Goal: Obtain resource: Download file/media

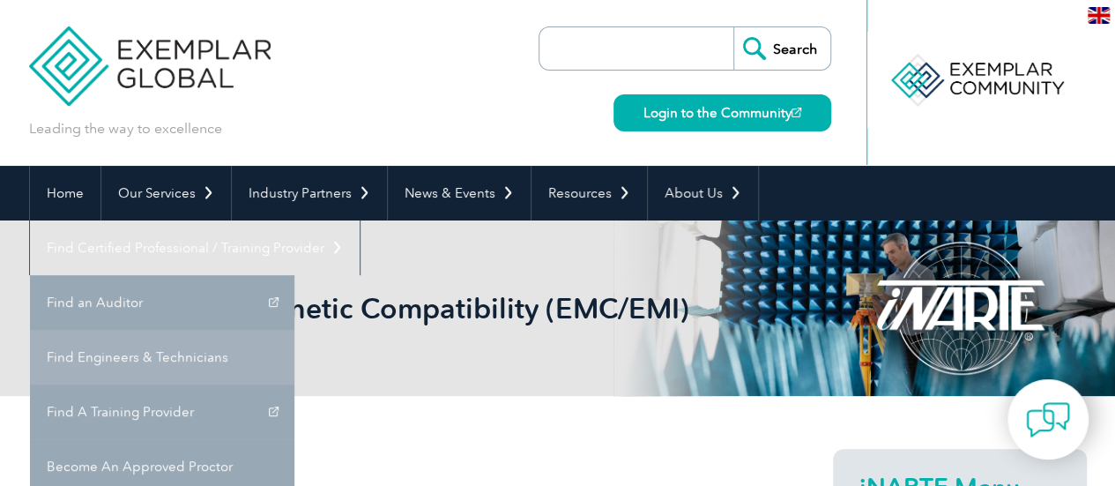
click at [294, 330] on link "Find Engineers & Technicians" at bounding box center [162, 357] width 264 height 55
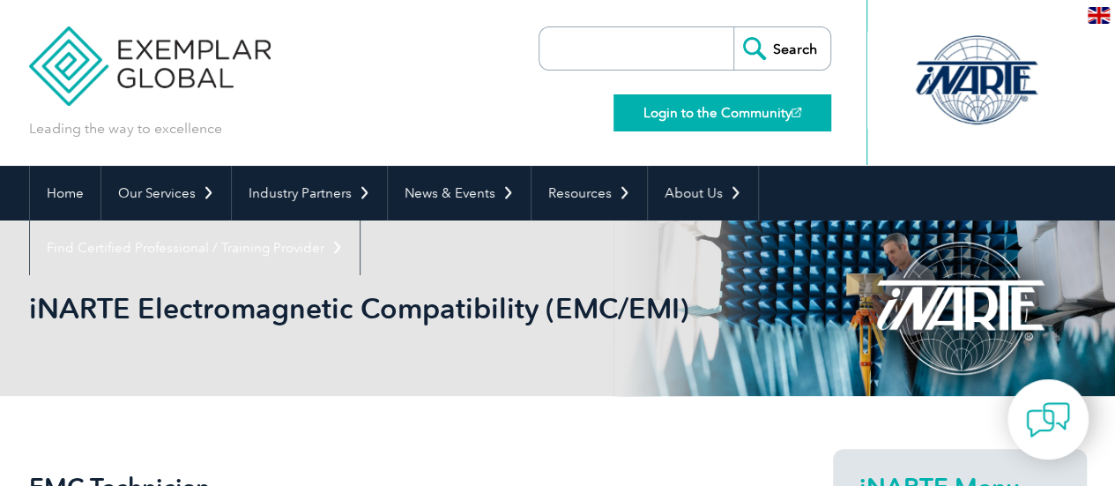
click at [740, 115] on link "Login to the Community" at bounding box center [722, 112] width 218 height 37
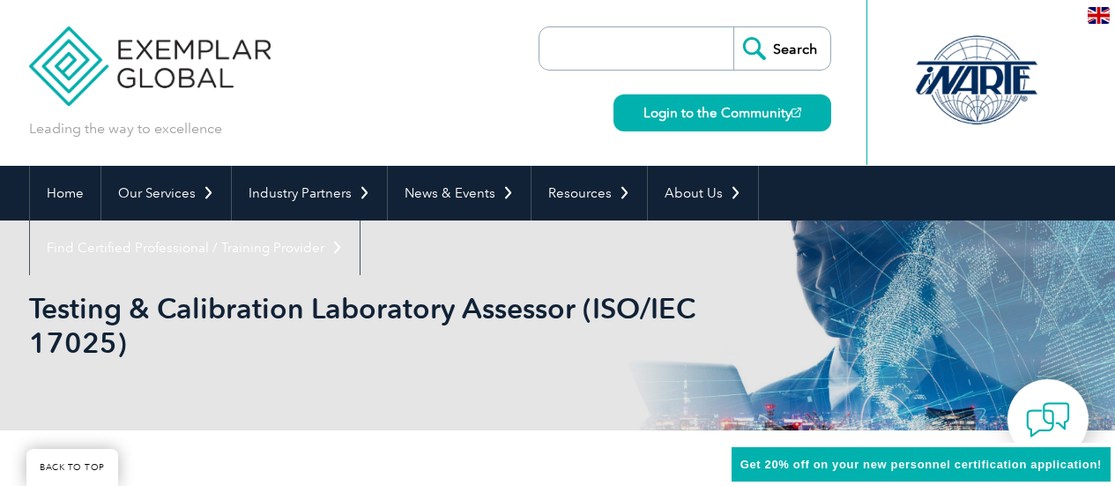
scroll to position [245, 0]
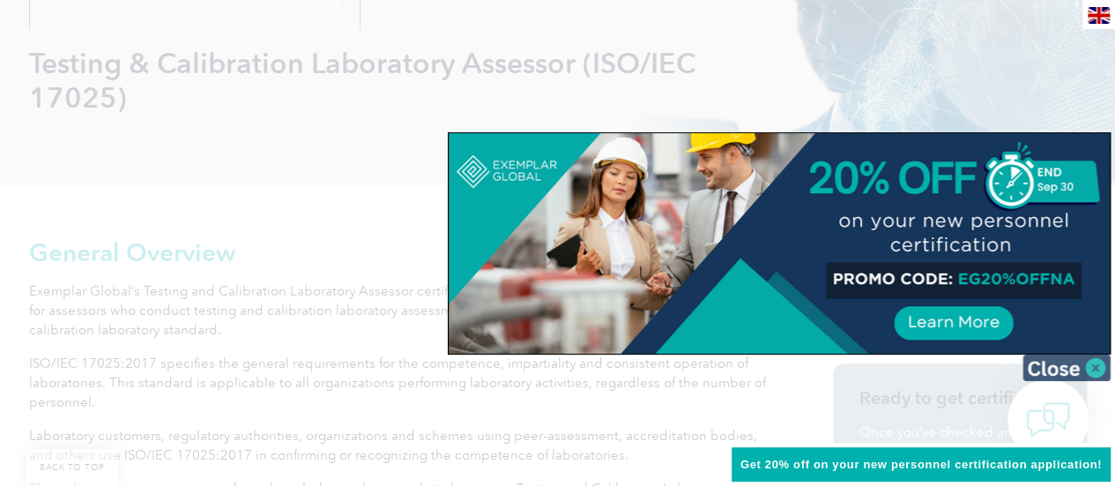
click at [1065, 366] on img at bounding box center [1066, 367] width 88 height 26
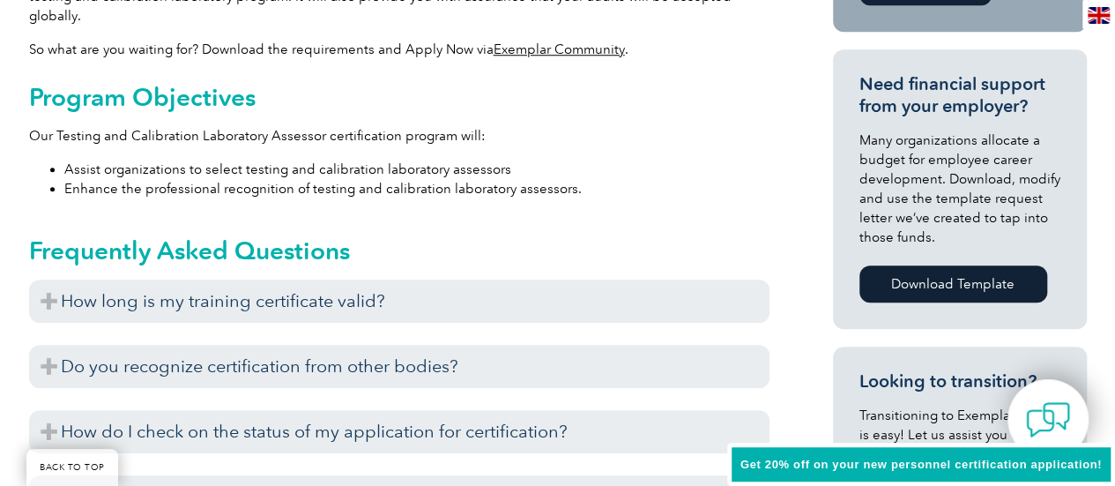
scroll to position [862, 0]
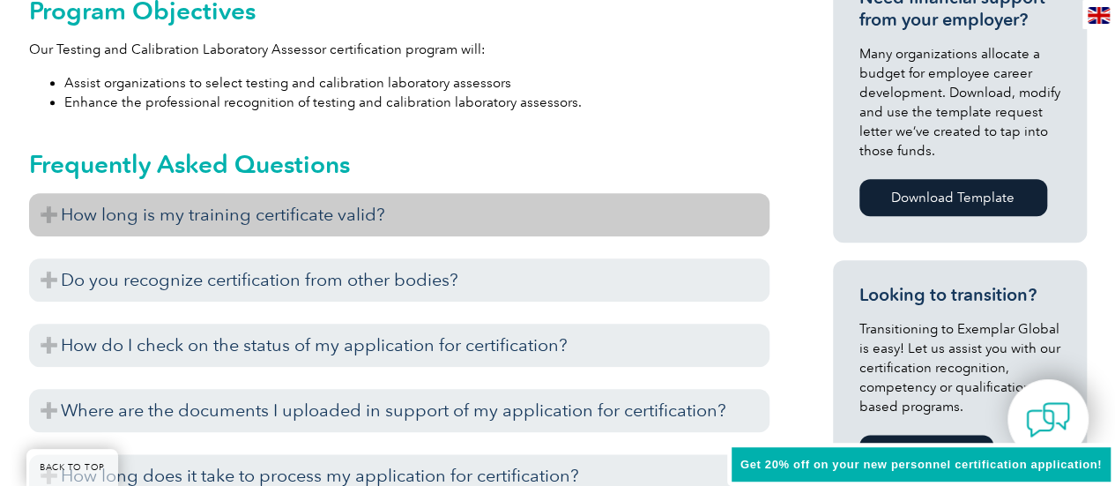
click at [58, 193] on h3 "How long is my training certificate valid?" at bounding box center [399, 214] width 740 height 43
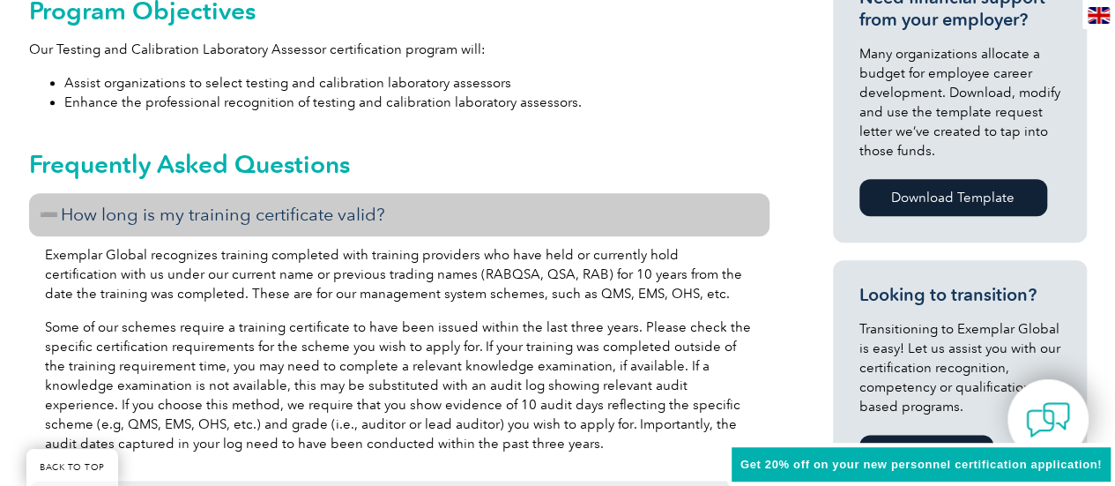
scroll to position [950, 0]
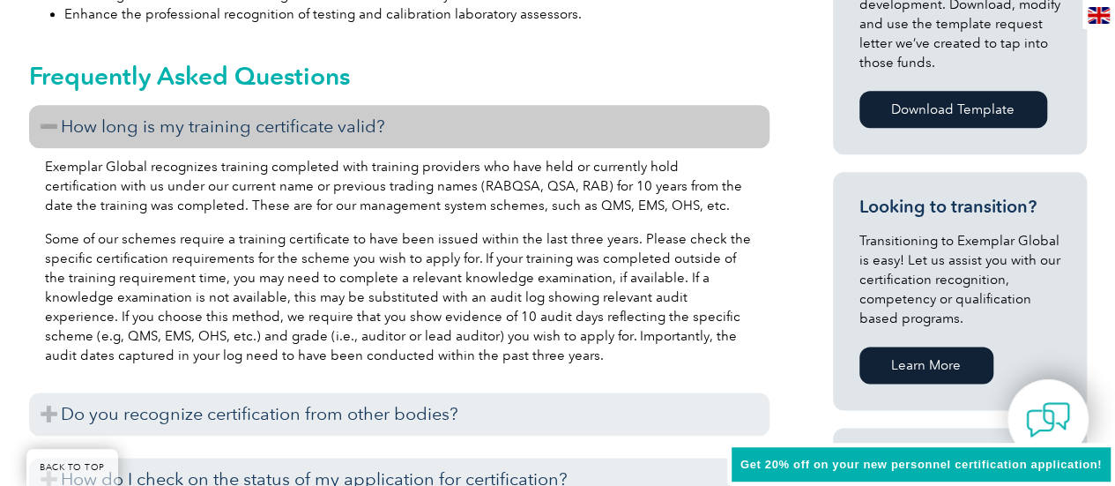
click at [53, 105] on h3 "How long is my training certificate valid?" at bounding box center [399, 126] width 740 height 43
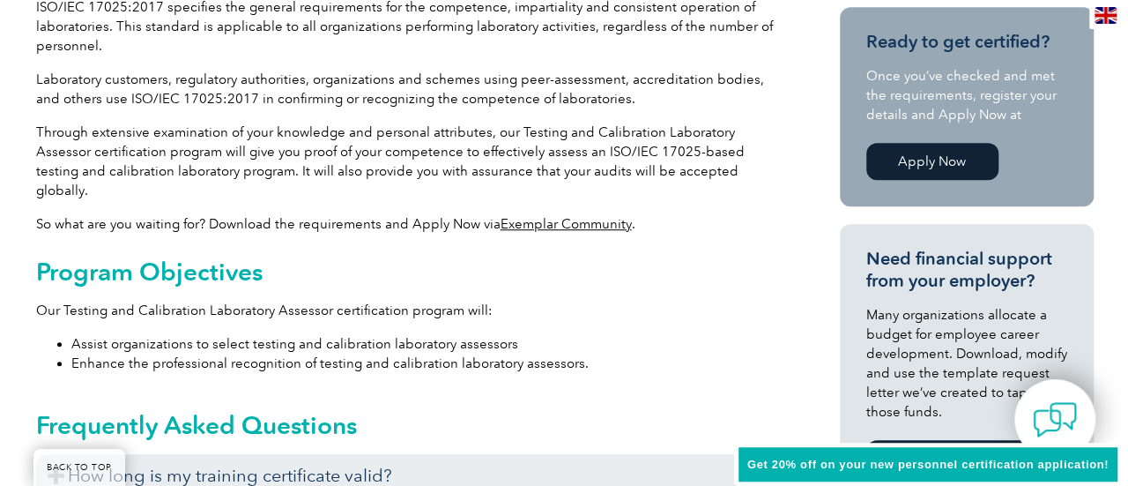
scroll to position [333, 0]
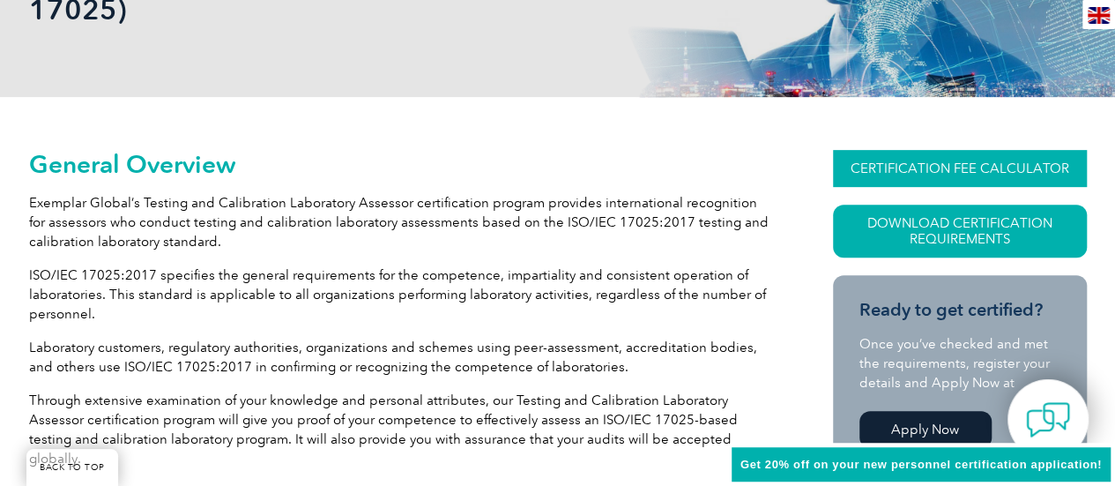
click at [912, 168] on link "CERTIFICATION FEE CALCULATOR" at bounding box center [960, 168] width 254 height 37
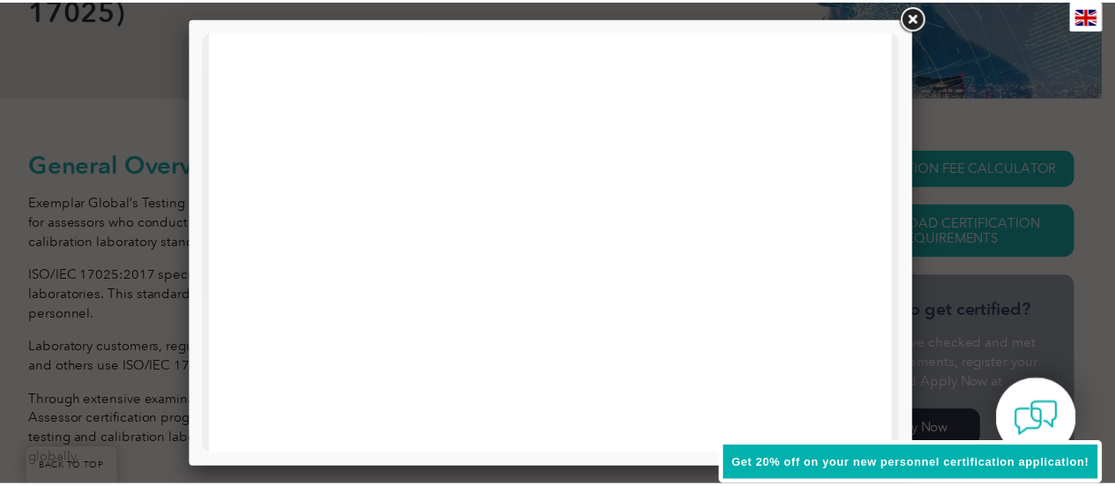
scroll to position [945, 0]
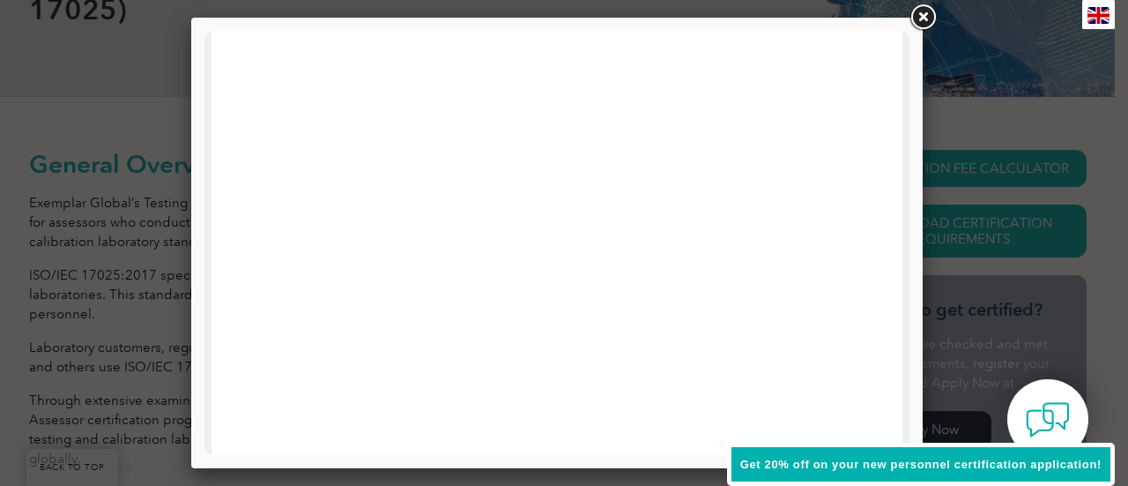
click at [929, 15] on link at bounding box center [923, 18] width 32 height 32
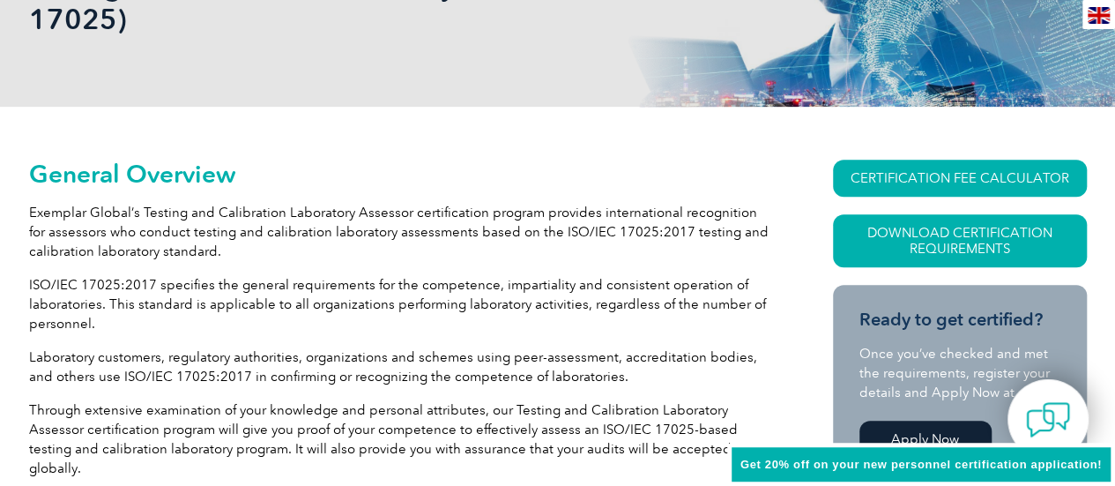
scroll to position [88, 0]
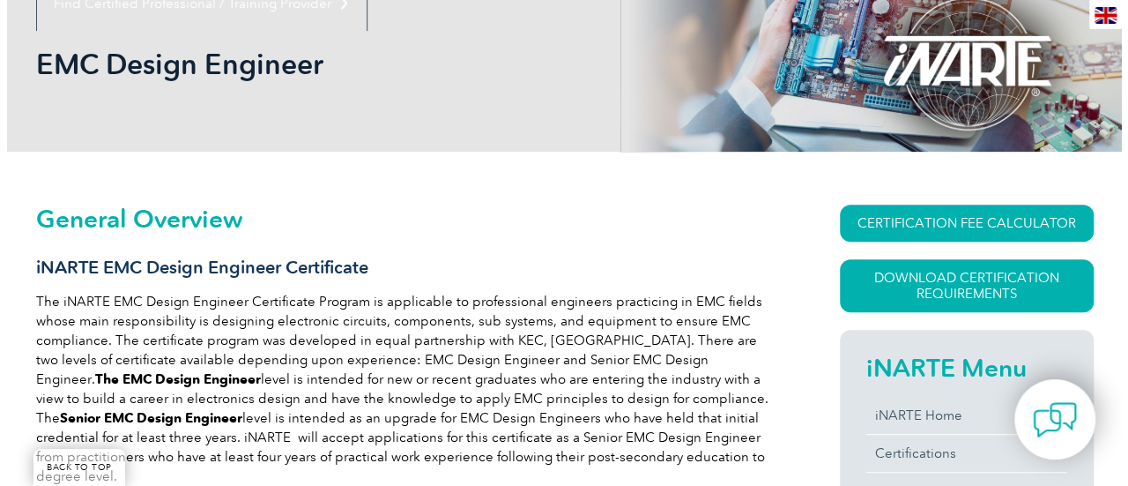
scroll to position [271, 0]
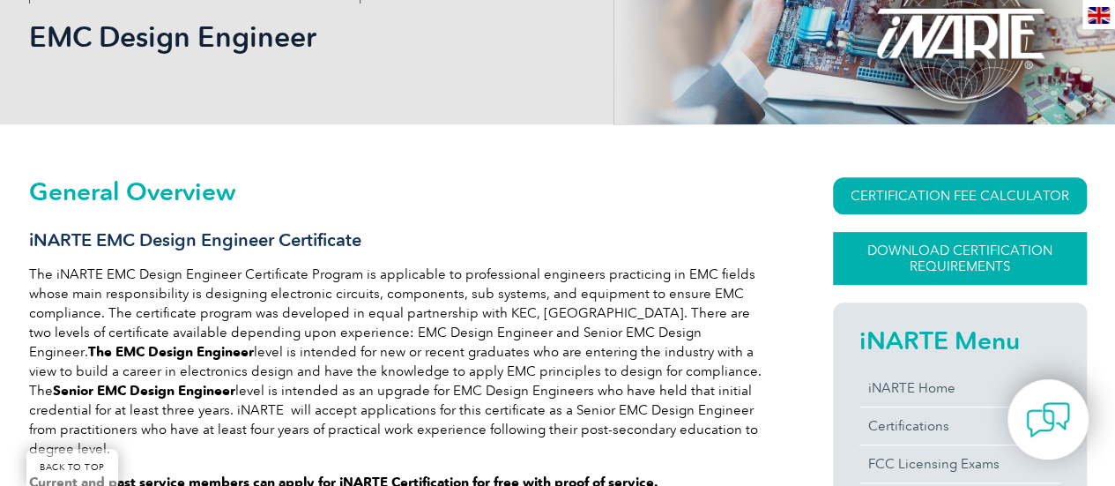
click at [850, 260] on link "Download Certification Requirements" at bounding box center [960, 258] width 254 height 53
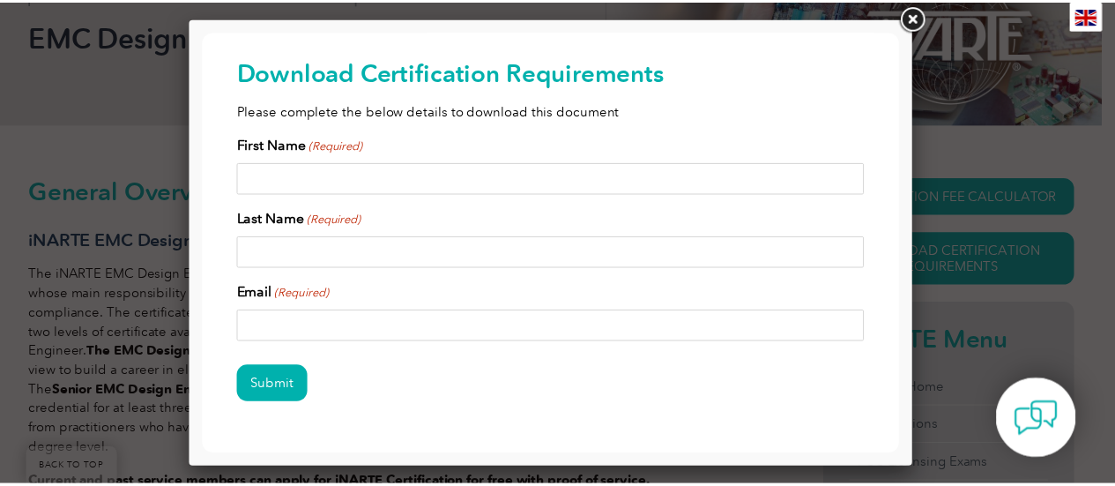
scroll to position [0, 0]
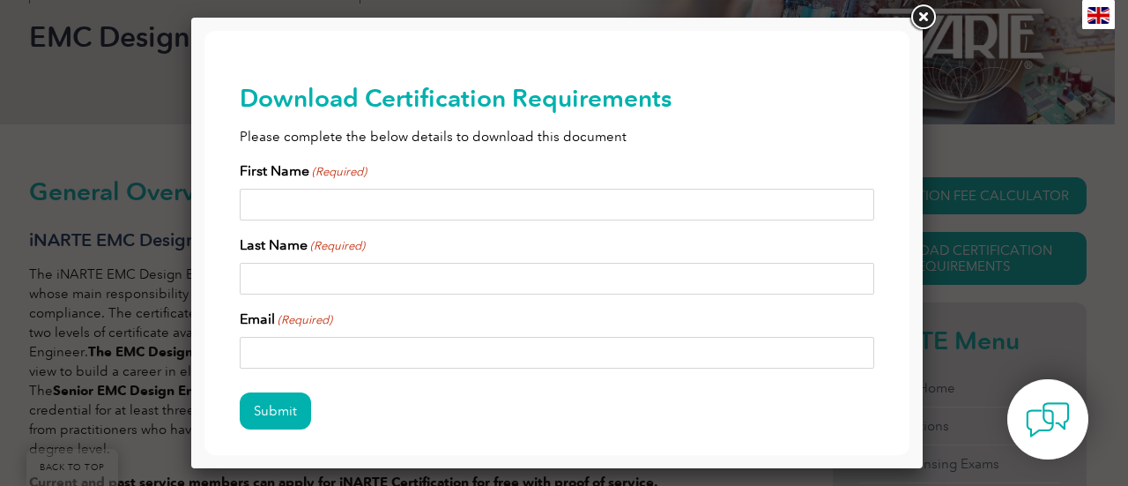
click at [926, 16] on link at bounding box center [923, 18] width 32 height 32
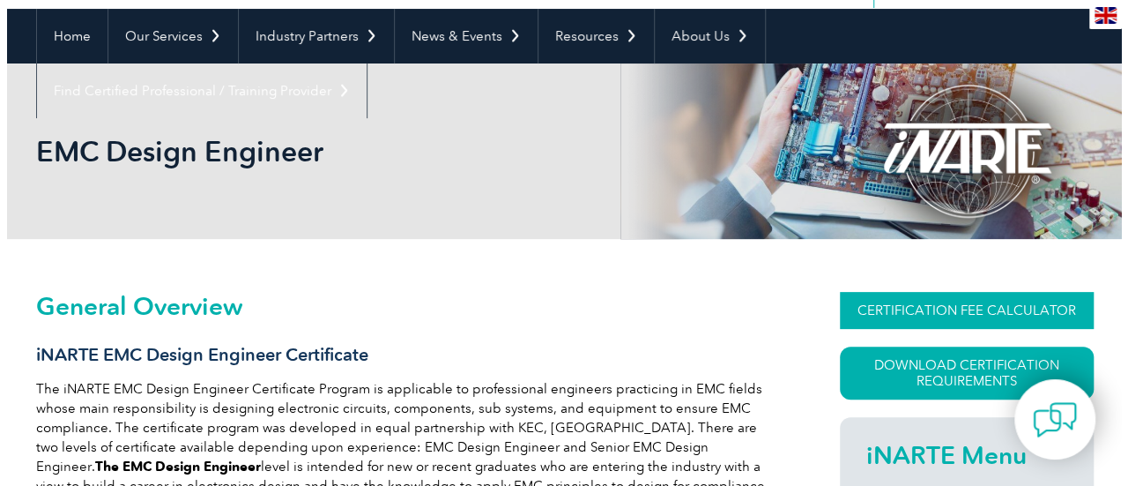
scroll to position [183, 0]
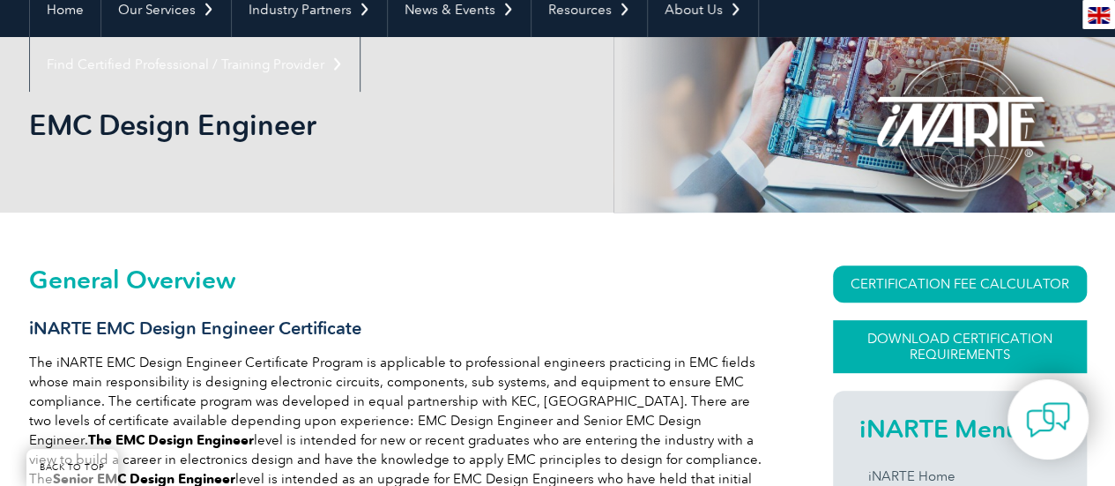
click at [928, 339] on link "Download Certification Requirements" at bounding box center [960, 346] width 254 height 53
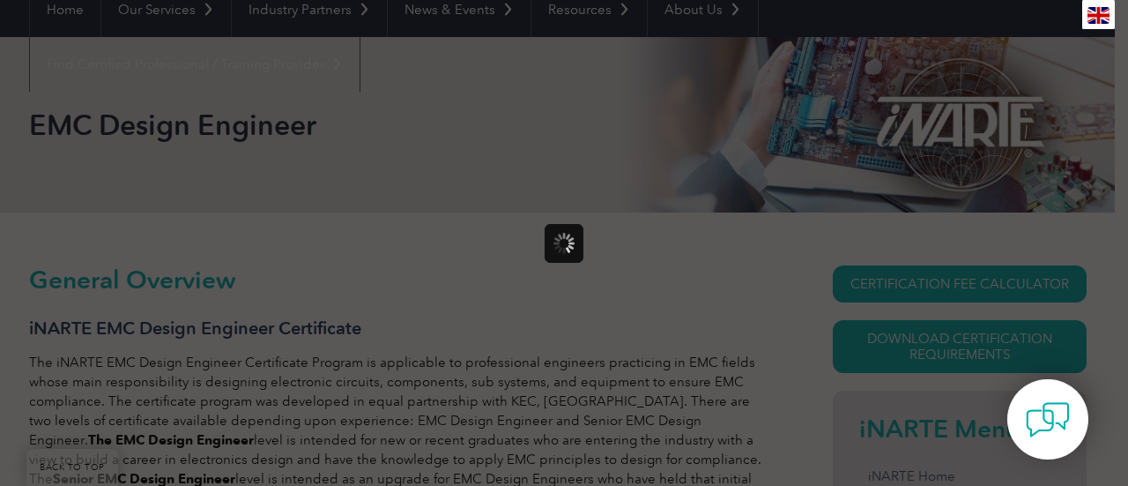
scroll to position [0, 0]
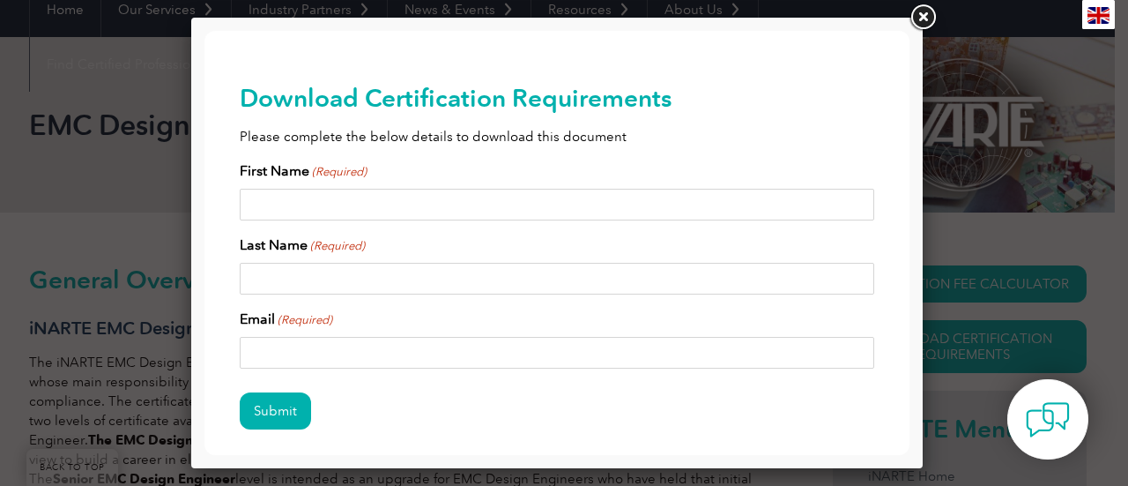
click at [360, 207] on input "First Name (Required)" at bounding box center [557, 205] width 635 height 32
type input "Matthew"
type input "Meiller"
type input "matthew.meiller@harley-davidson.com"
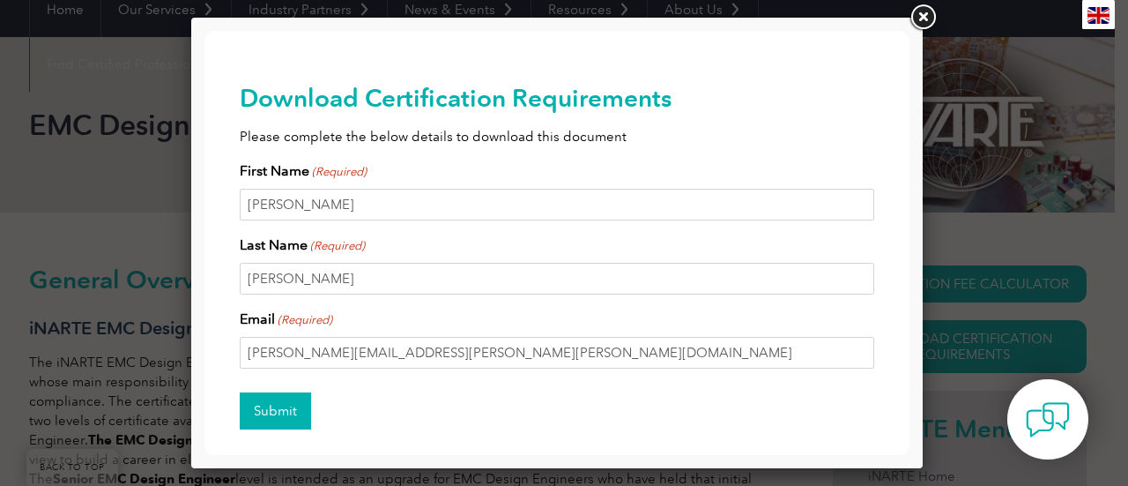
click at [268, 413] on input "Submit" at bounding box center [275, 410] width 71 height 37
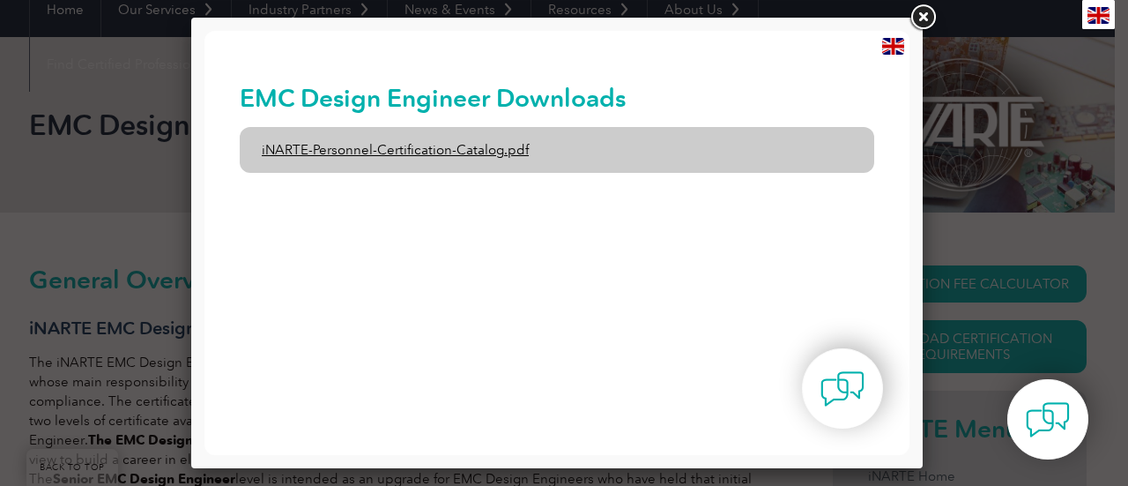
click at [416, 148] on link "iNARTE-Personnel-Certification-Catalog.pdf" at bounding box center [557, 150] width 635 height 46
